Goal: Navigation & Orientation: Find specific page/section

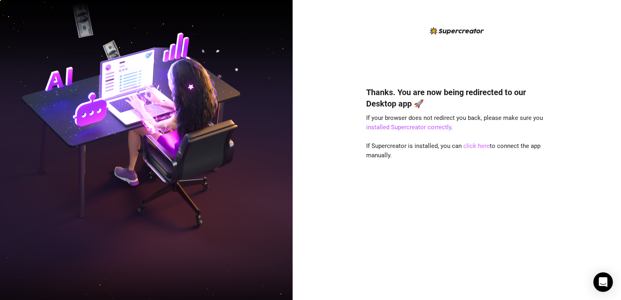
click at [477, 148] on link "click here" at bounding box center [476, 145] width 26 height 7
drag, startPoint x: 426, startPoint y: 126, endPoint x: 431, endPoint y: 132, distance: 7.5
click at [426, 126] on link "installed Supercreator correctly" at bounding box center [408, 127] width 85 height 7
click at [485, 146] on link "click here" at bounding box center [476, 145] width 26 height 7
